Goal: Task Accomplishment & Management: Manage account settings

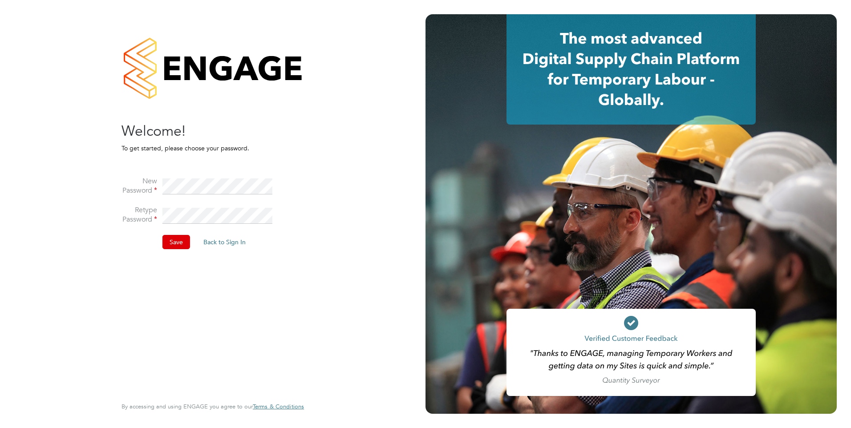
click at [173, 244] on button "Save" at bounding box center [177, 242] width 28 height 14
click at [144, 176] on button "Back to Sign In" at bounding box center [150, 174] width 57 height 14
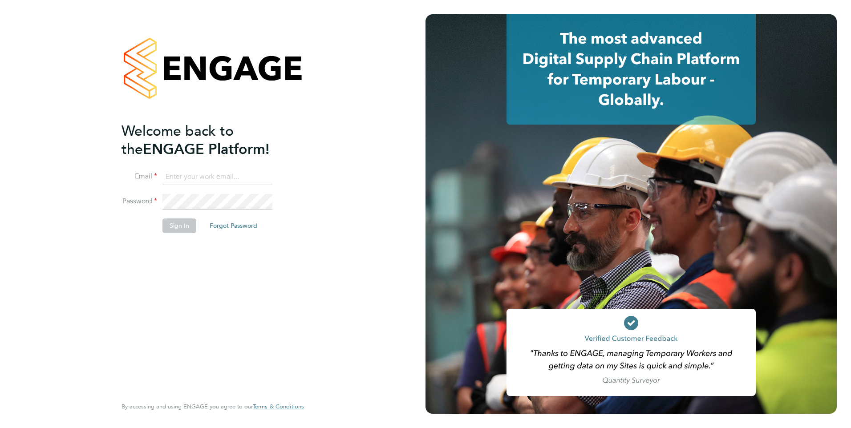
click at [175, 178] on input at bounding box center [218, 177] width 110 height 16
type input "[PERSON_NAME][EMAIL_ADDRESS][DOMAIN_NAME]"
click at [178, 225] on button "Sign In" at bounding box center [180, 226] width 34 height 14
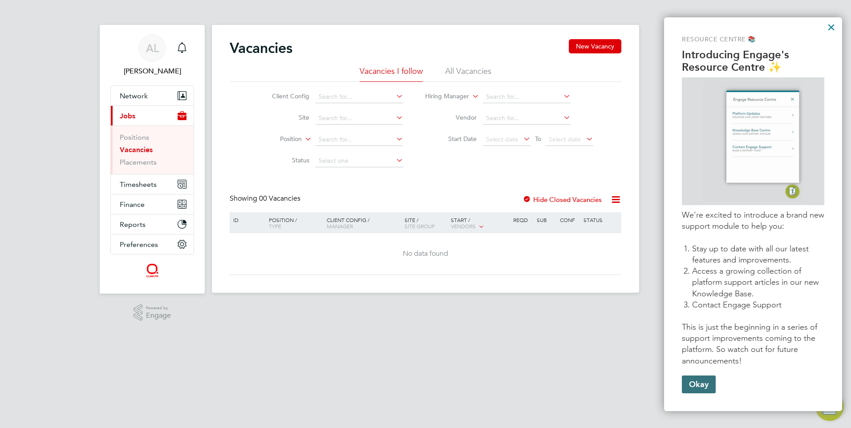
click at [699, 387] on button "Okay" at bounding box center [699, 385] width 34 height 18
